Goal: Manage account settings

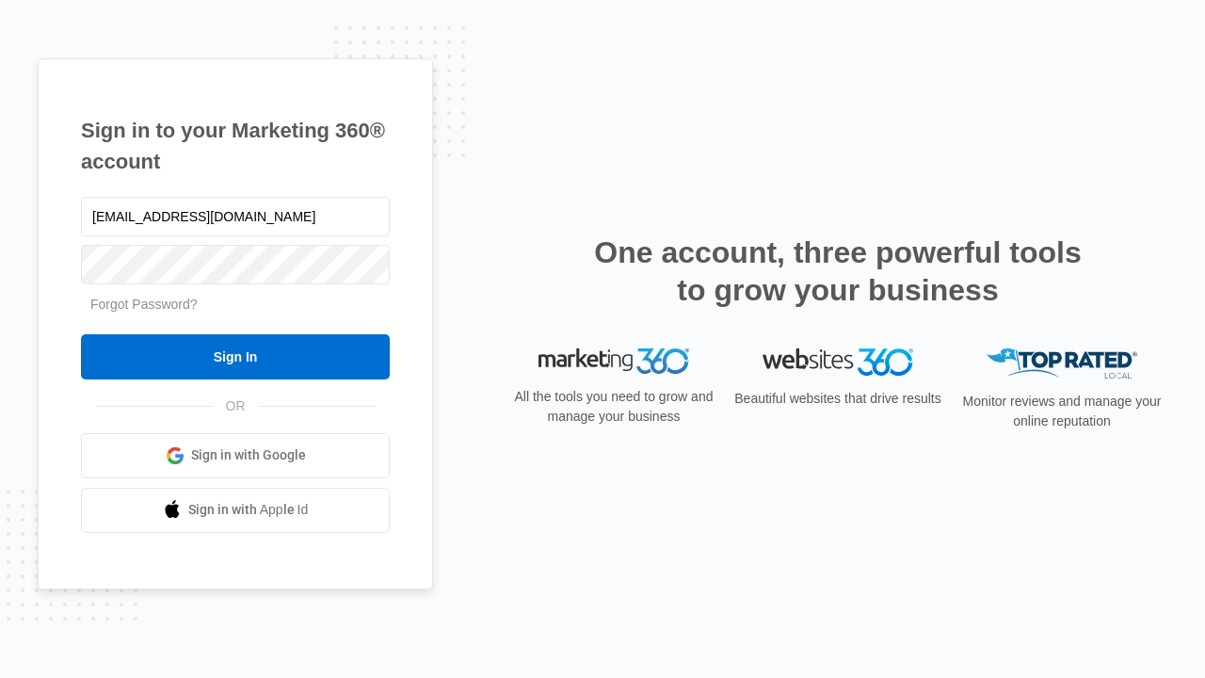
type input "dankie614@gmail.com"
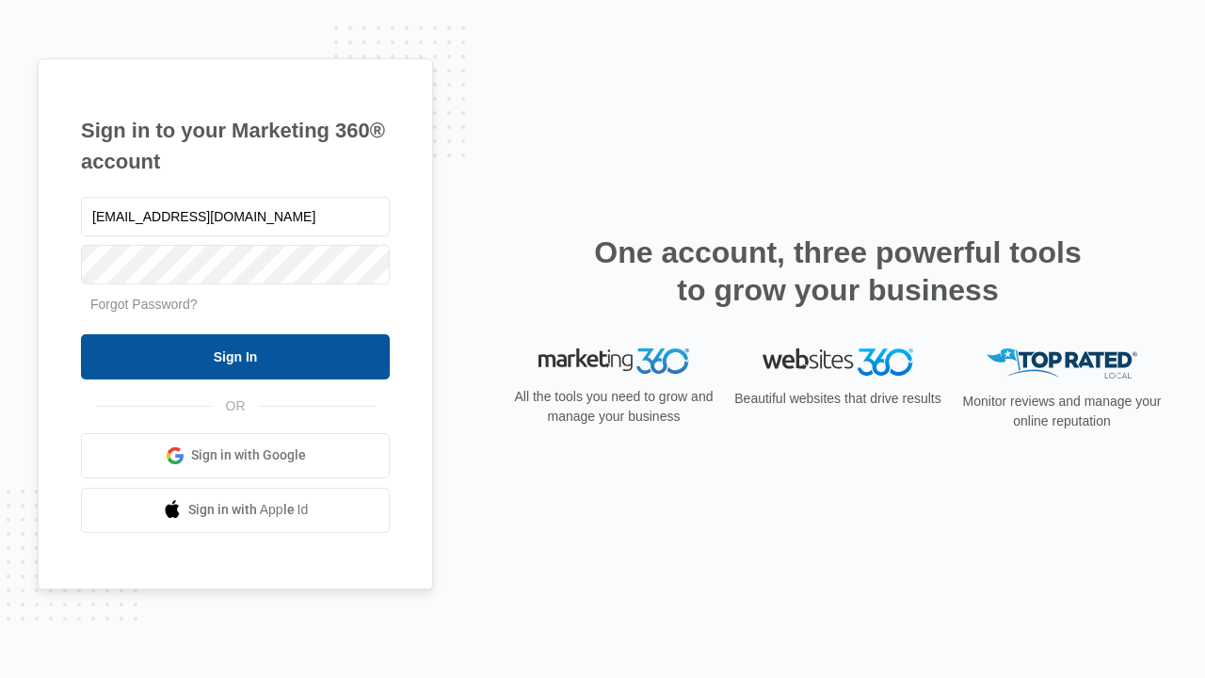
click at [235, 356] on input "Sign In" at bounding box center [235, 356] width 309 height 45
